Goal: Find specific page/section: Find specific page/section

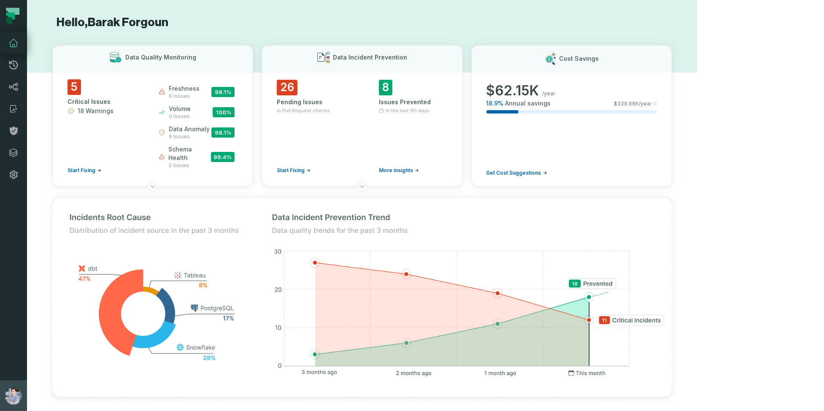
click at [14, 391] on img "button" at bounding box center [13, 396] width 17 height 17
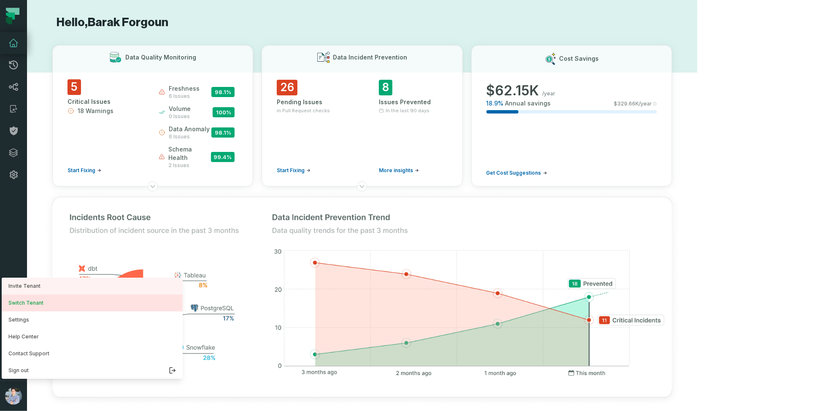
click at [22, 306] on button "Switch Tenant" at bounding box center [92, 302] width 181 height 17
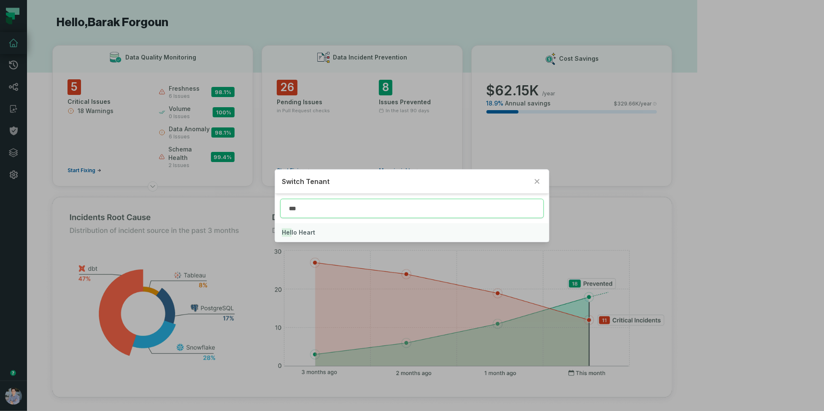
type input "***"
click at [306, 233] on span "Hel lo Heart" at bounding box center [298, 232] width 33 height 7
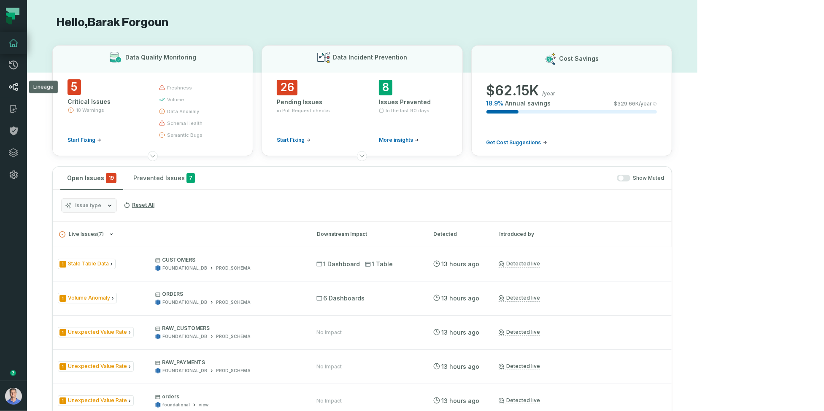
click at [5, 87] on link "Lineage" at bounding box center [13, 87] width 27 height 22
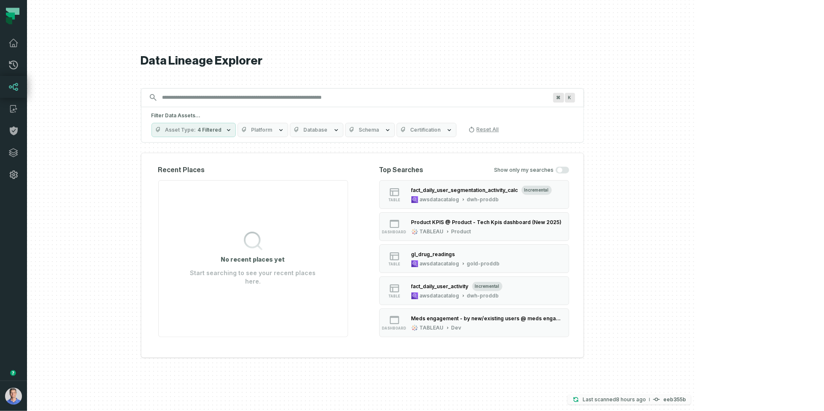
click at [646, 401] on relative-time "[DATE] 5:26:16 PM" at bounding box center [631, 399] width 30 height 6
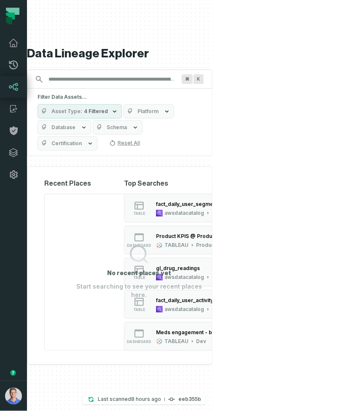
click at [275, 178] on div "Top Searches Show only my searches" at bounding box center [219, 183] width 190 height 10
click at [206, 396] on button "Last scanned [DATE] 5:26:16 PM eeb355b" at bounding box center [145, 399] width 124 height 10
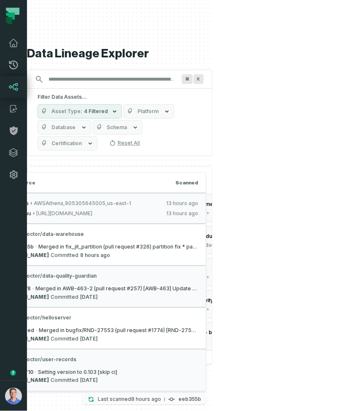
click at [201, 400] on h4 "eeb355b" at bounding box center [189, 399] width 23 height 5
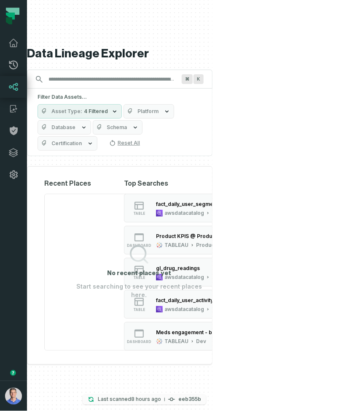
click at [201, 400] on h4 "eeb355b" at bounding box center [189, 399] width 23 height 5
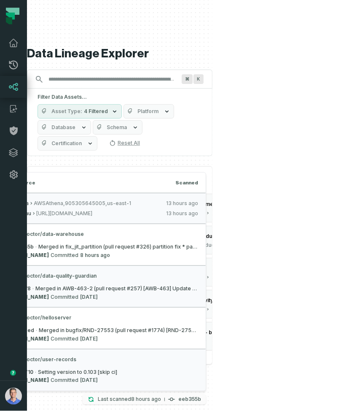
click at [201, 399] on h4 "eeb355b" at bounding box center [189, 399] width 23 height 5
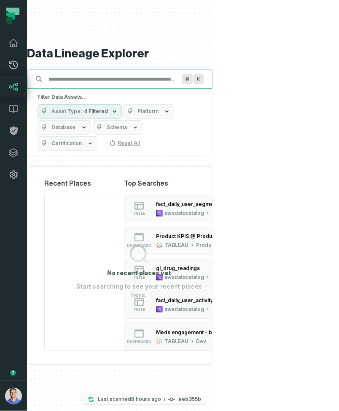
click at [161, 398] on relative-time "[DATE] 5:26:16 PM" at bounding box center [146, 399] width 30 height 6
